Goal: Navigation & Orientation: Find specific page/section

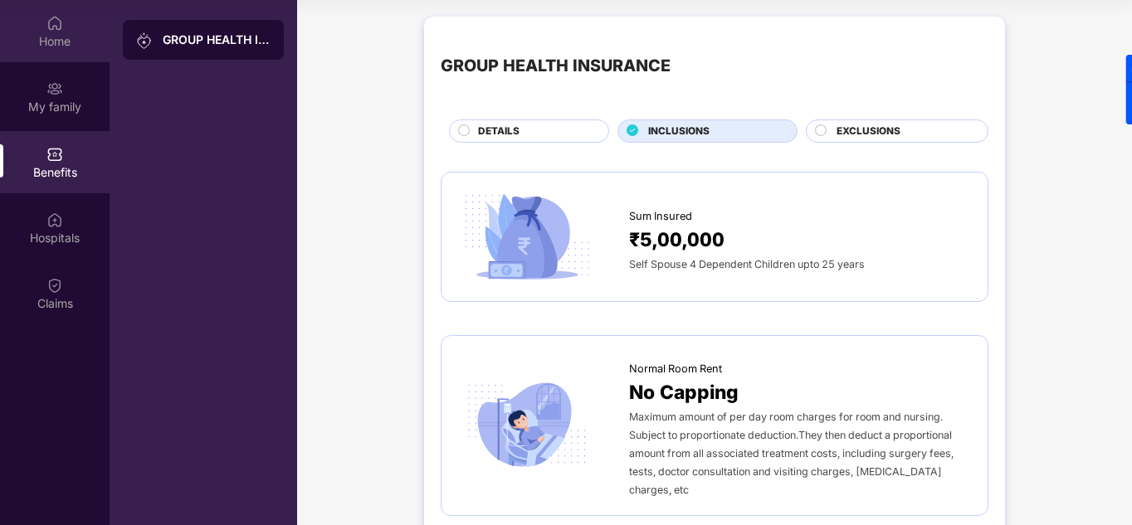
click at [58, 38] on div "Home" at bounding box center [55, 41] width 110 height 17
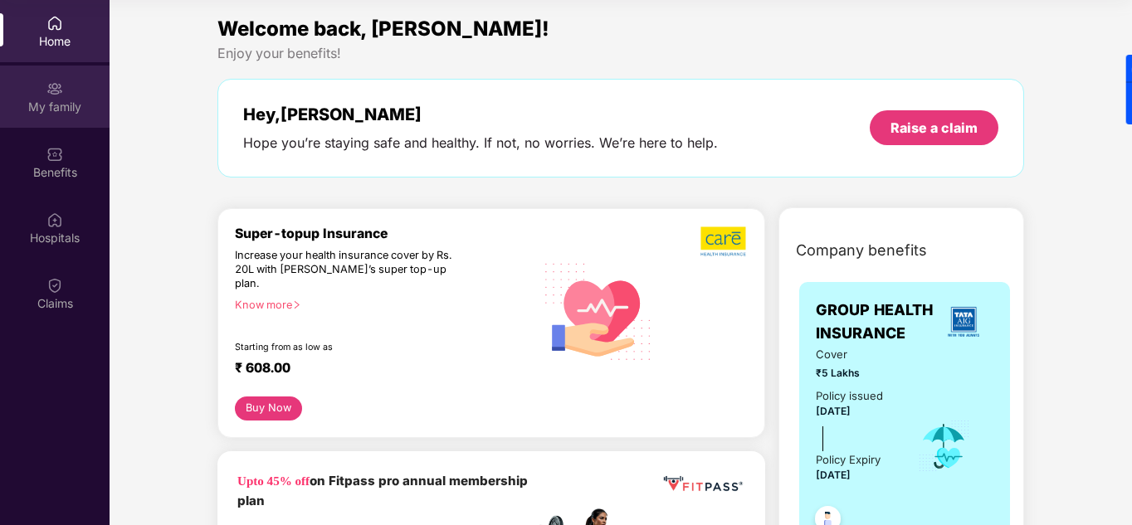
click at [66, 107] on div "My family" at bounding box center [55, 107] width 110 height 17
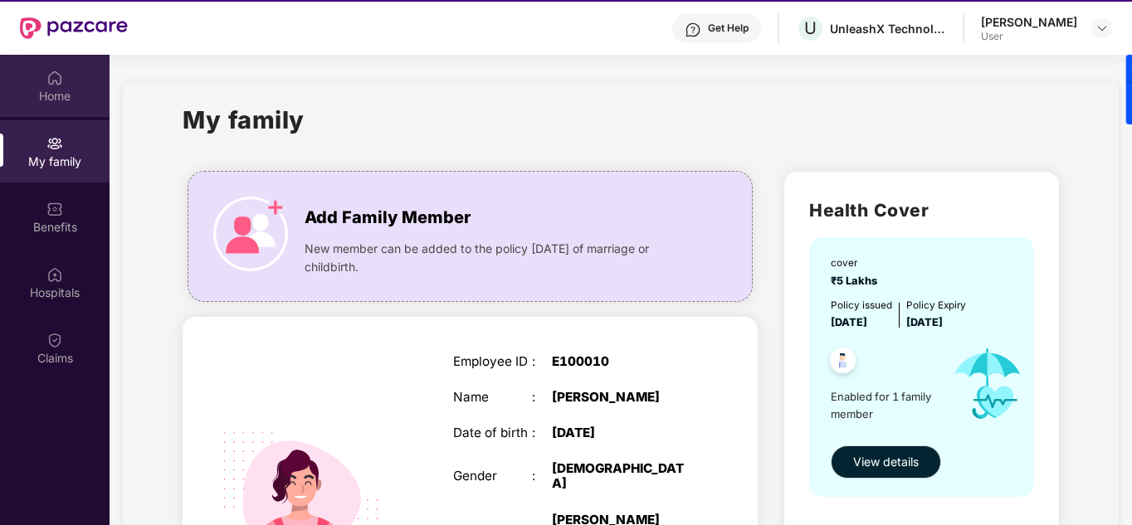
scroll to position [10, 0]
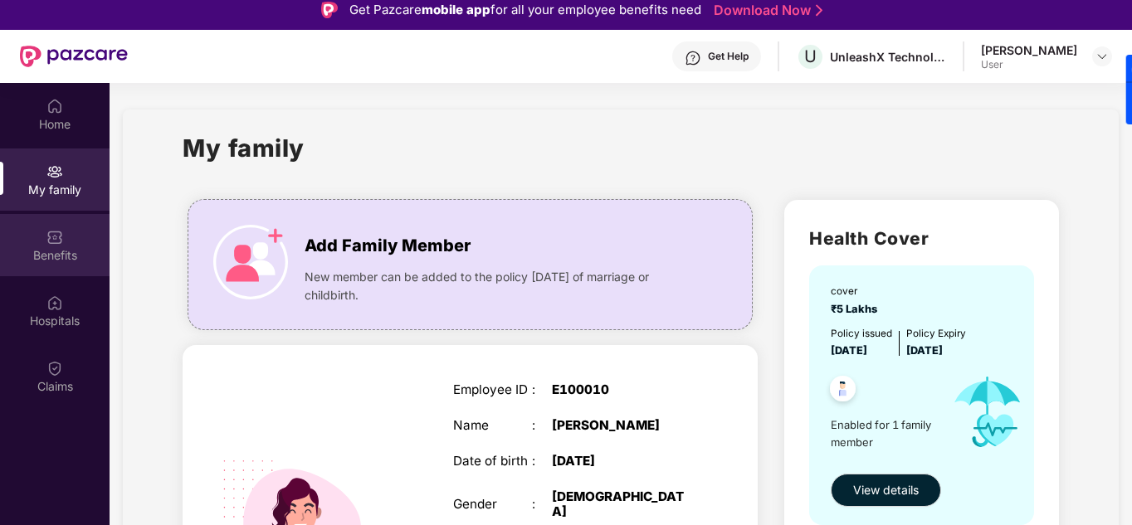
click at [71, 249] on div "Benefits" at bounding box center [55, 255] width 110 height 17
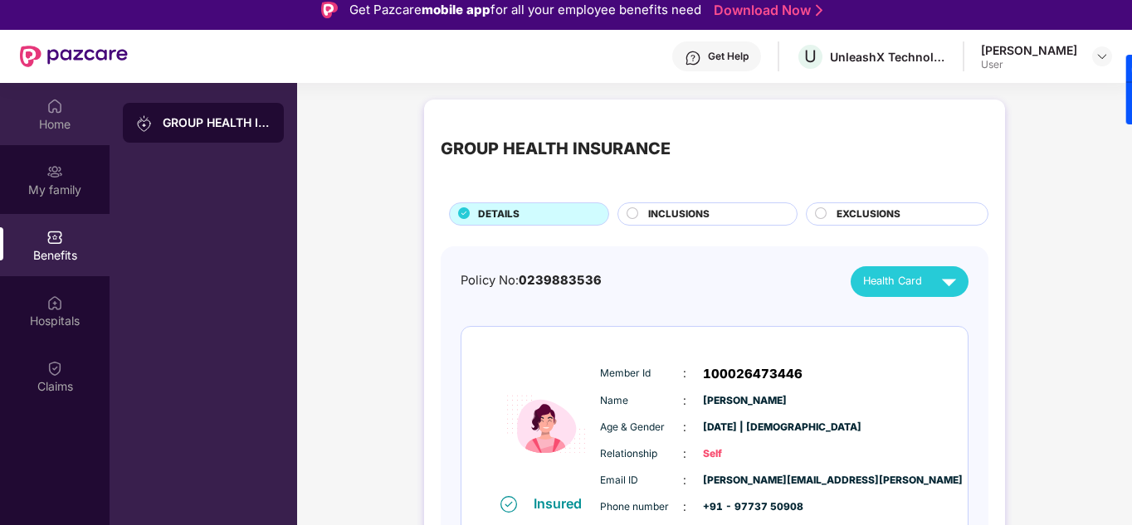
click at [56, 129] on div "Home" at bounding box center [55, 124] width 110 height 17
